Goal: Task Accomplishment & Management: Manage account settings

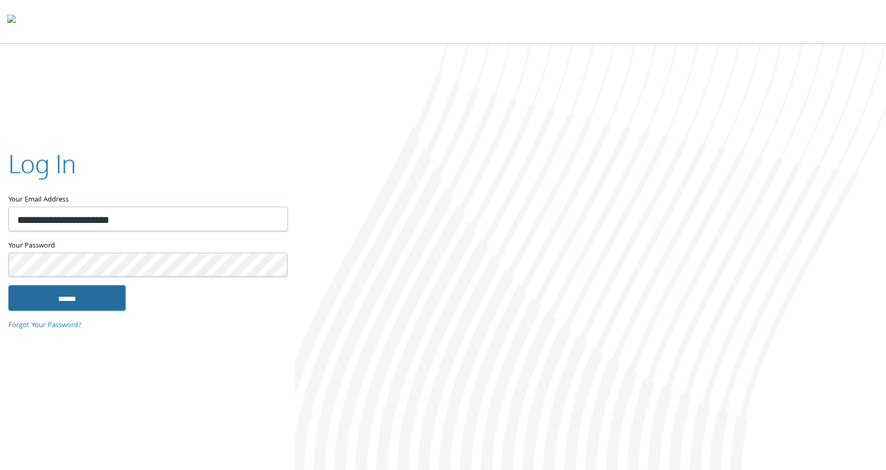
click at [73, 304] on input "******" at bounding box center [66, 297] width 117 height 25
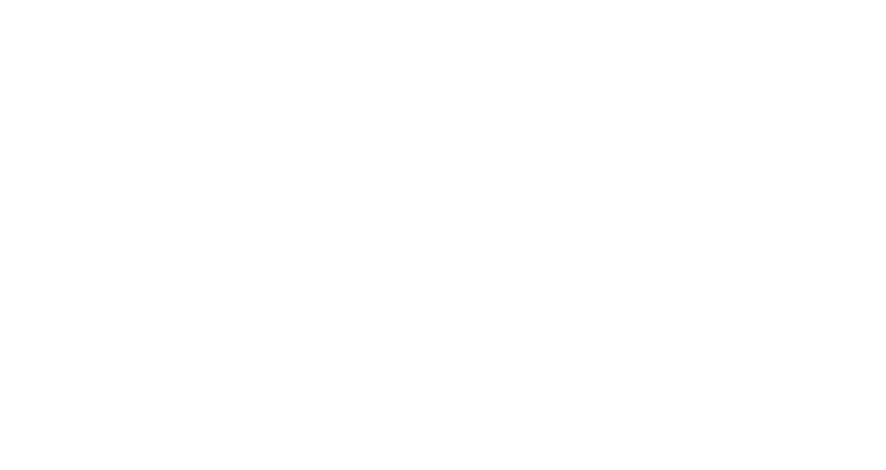
type input "**********"
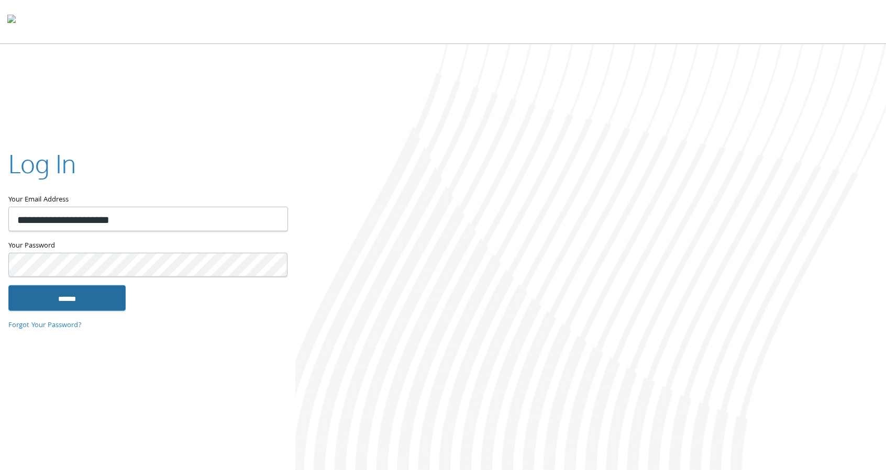
click at [66, 293] on input "******" at bounding box center [66, 297] width 117 height 25
type input "**********"
